Goal: Task Accomplishment & Management: Complete application form

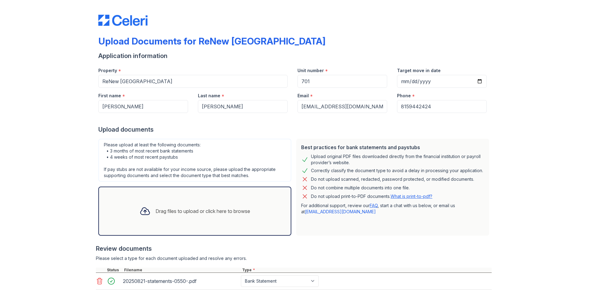
select select "bank_statement"
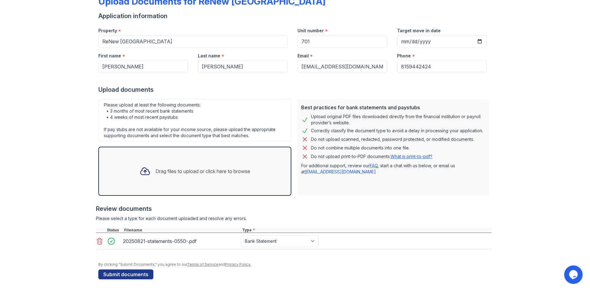
scroll to position [41, 0]
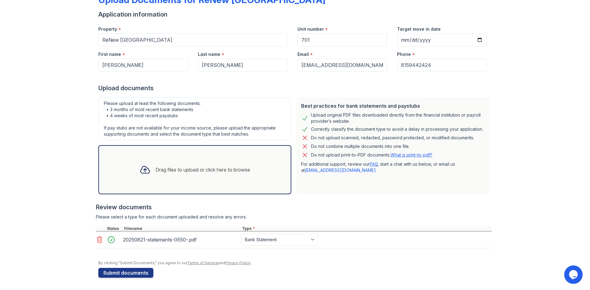
click at [182, 163] on div "Drag files to upload or click here to browse" at bounding box center [195, 169] width 120 height 21
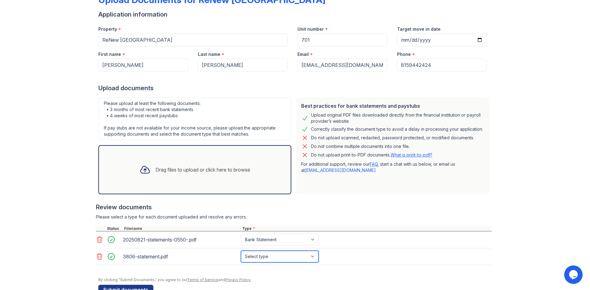
click at [288, 257] on select "Select type Paystub Bank Statement Offer Letter Tax Documents Benefit Award Let…" at bounding box center [280, 257] width 78 height 12
select select "bank_statement"
click at [241, 251] on select "Select type Paystub Bank Statement Offer Letter Tax Documents Benefit Award Let…" at bounding box center [280, 257] width 78 height 12
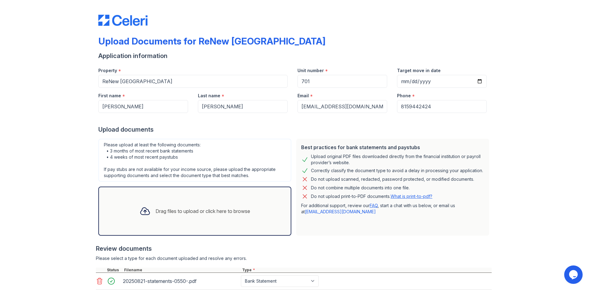
scroll to position [58, 0]
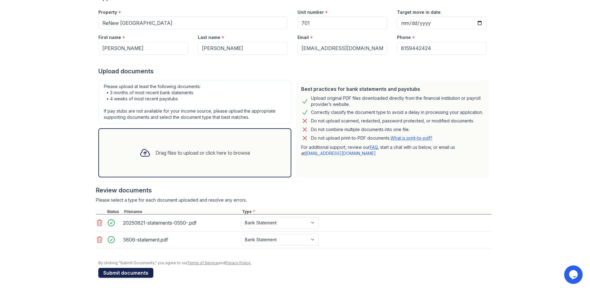
click at [130, 275] on button "Submit documents" at bounding box center [125, 273] width 55 height 10
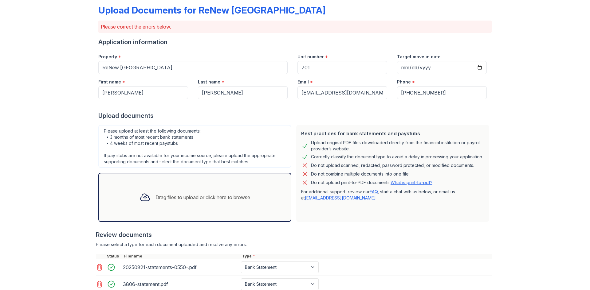
scroll to position [95, 0]
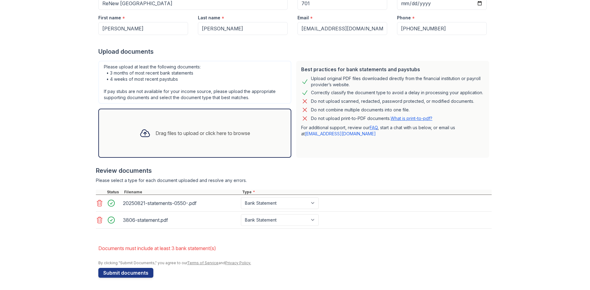
click at [182, 135] on div "Drag files to upload or click here to browse" at bounding box center [202, 133] width 95 height 7
click at [182, 143] on div "Drag files to upload or click here to browse" at bounding box center [195, 133] width 120 height 21
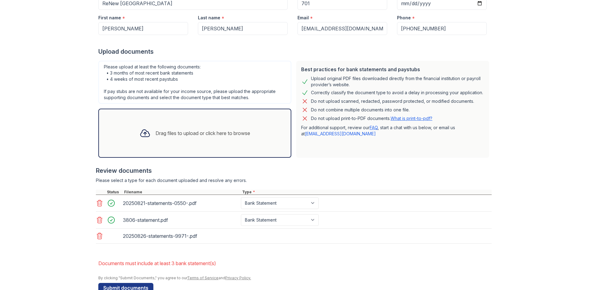
scroll to position [110, 0]
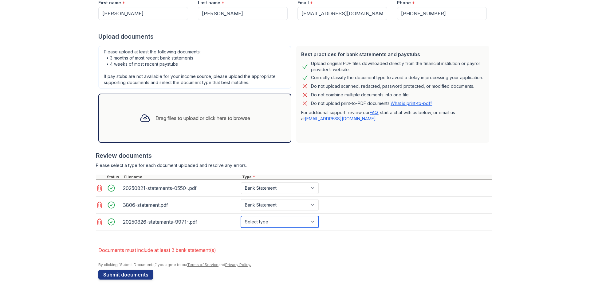
click at [304, 223] on select "Select type Paystub Bank Statement Offer Letter Tax Documents Benefit Award Let…" at bounding box center [280, 222] width 78 height 12
select select "bank_statement"
click at [241, 216] on select "Select type Paystub Bank Statement Offer Letter Tax Documents Benefit Award Let…" at bounding box center [280, 222] width 78 height 12
click at [299, 211] on div "3806-statement.pdf Paystub Bank Statement Offer Letter Tax Documents Benefit Aw…" at bounding box center [294, 205] width 396 height 17
click at [303, 203] on select "Paystub Bank Statement Offer Letter Tax Documents Benefit Award Letter Investme…" at bounding box center [280, 205] width 78 height 12
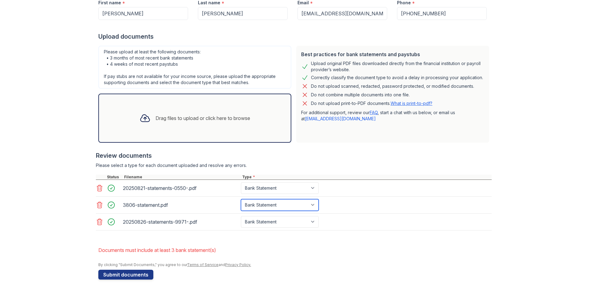
click at [241, 199] on select "Paystub Bank Statement Offer Letter Tax Documents Benefit Award Letter Investme…" at bounding box center [280, 205] width 78 height 12
click at [311, 203] on select "Paystub Bank Statement Offer Letter Tax Documents Benefit Award Letter Investme…" at bounding box center [280, 205] width 78 height 12
select select "bank_statement"
click at [241, 199] on select "Paystub Bank Statement Offer Letter Tax Documents Benefit Award Letter Investme…" at bounding box center [280, 205] width 78 height 12
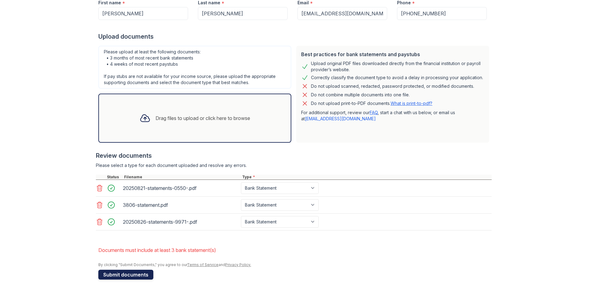
click at [131, 275] on button "Submit documents" at bounding box center [125, 275] width 55 height 10
